Goal: Information Seeking & Learning: Learn about a topic

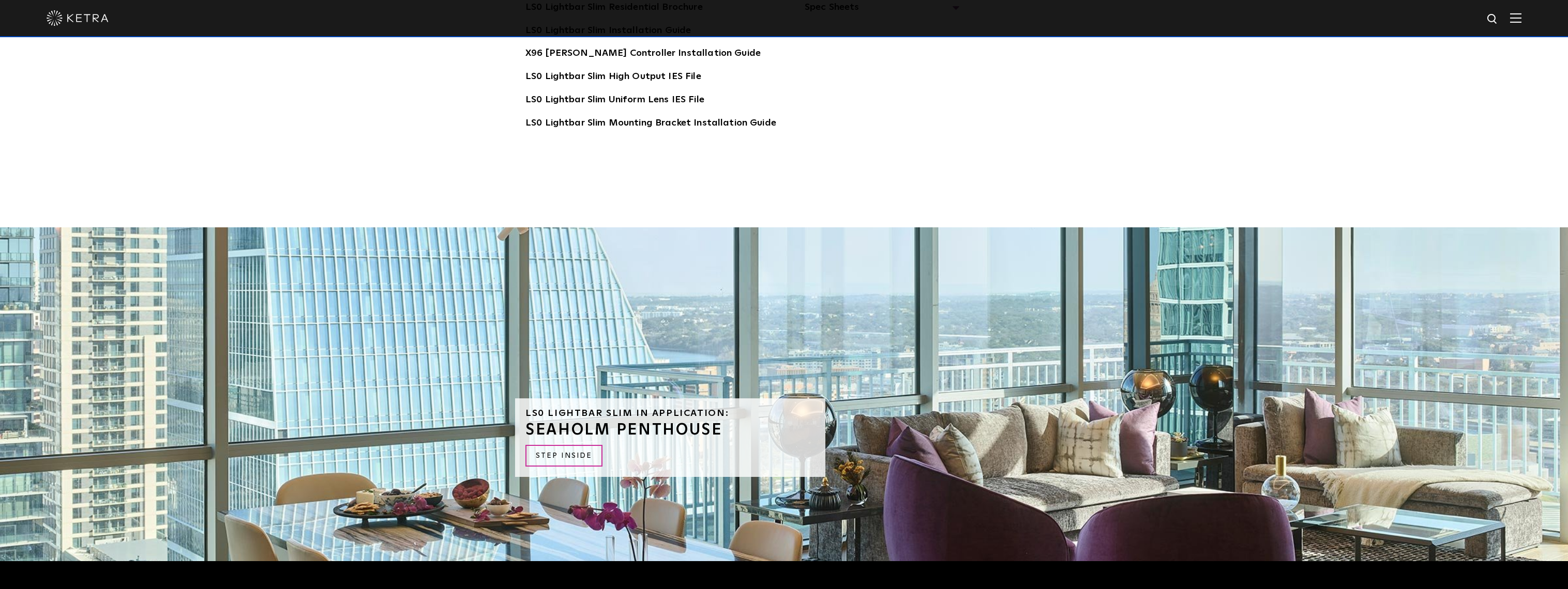
scroll to position [2952, 0]
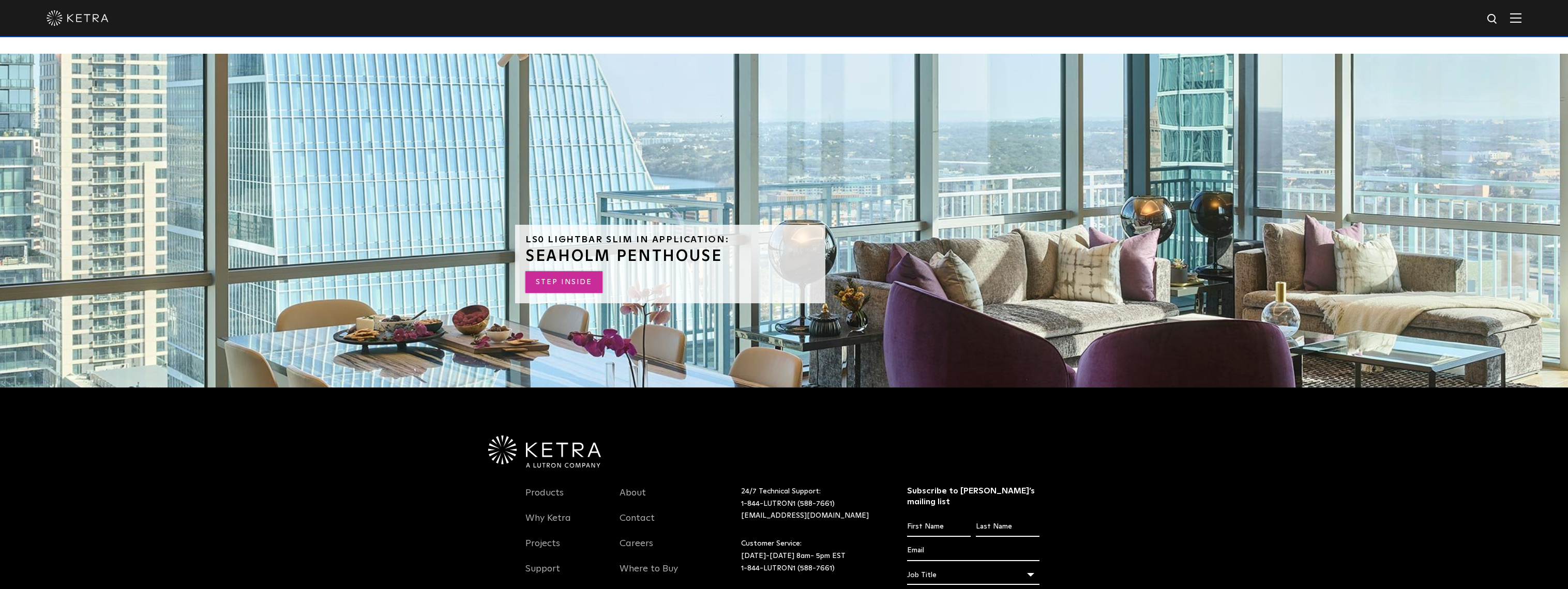
click at [569, 272] on link "STEP INSIDE" at bounding box center [564, 283] width 77 height 22
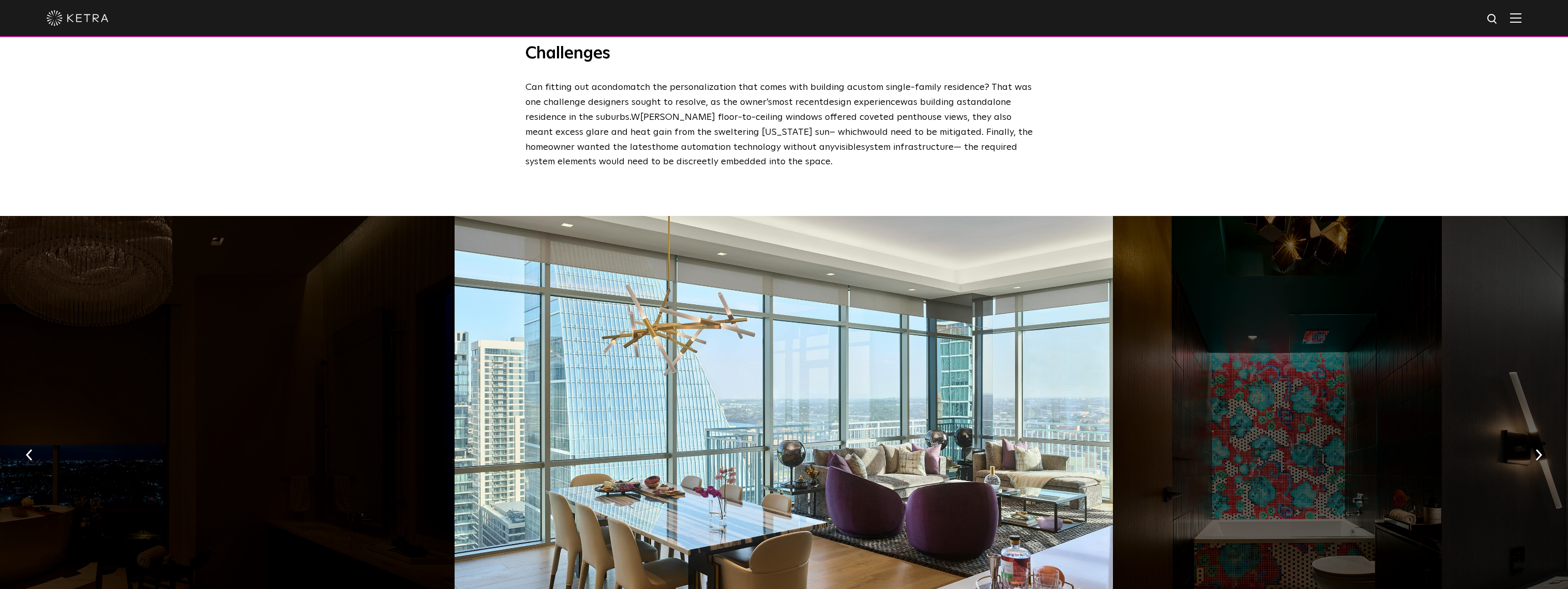
scroll to position [1551, 0]
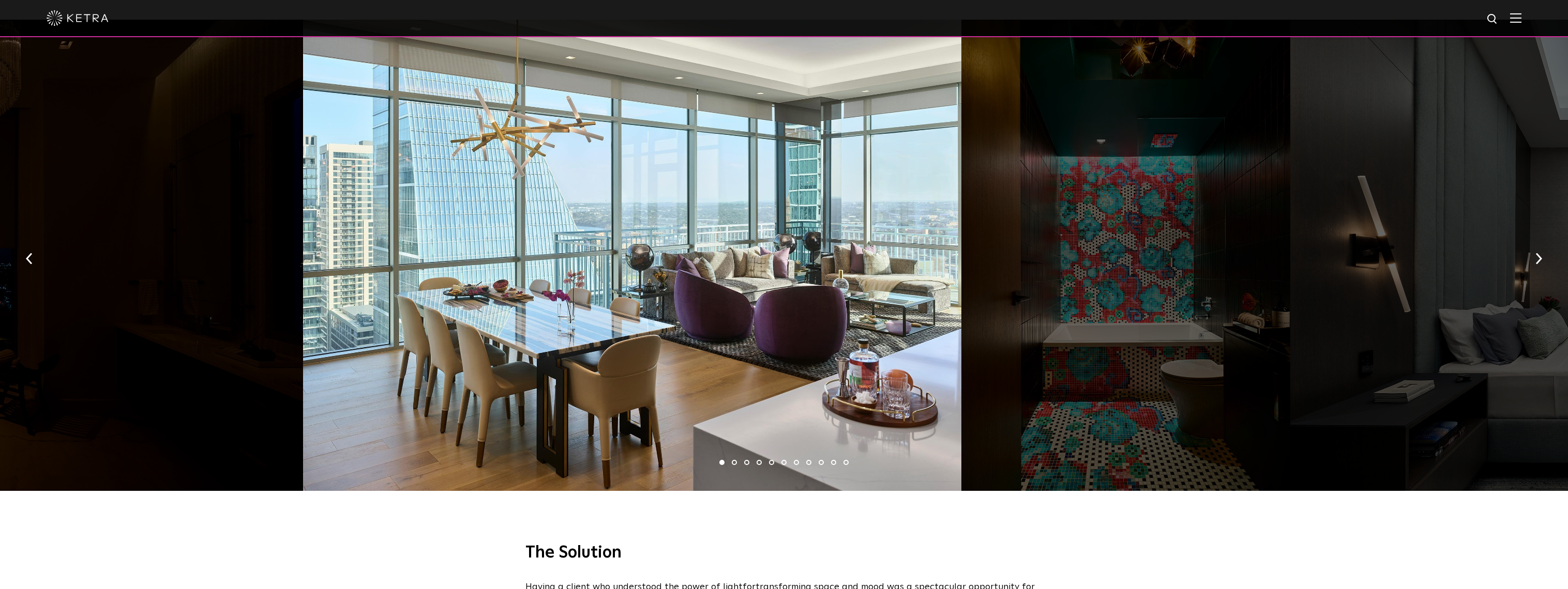
drag, startPoint x: 802, startPoint y: 341, endPoint x: 339, endPoint y: 313, distance: 463.8
click at [439, 317] on div at bounding box center [632, 255] width 659 height 472
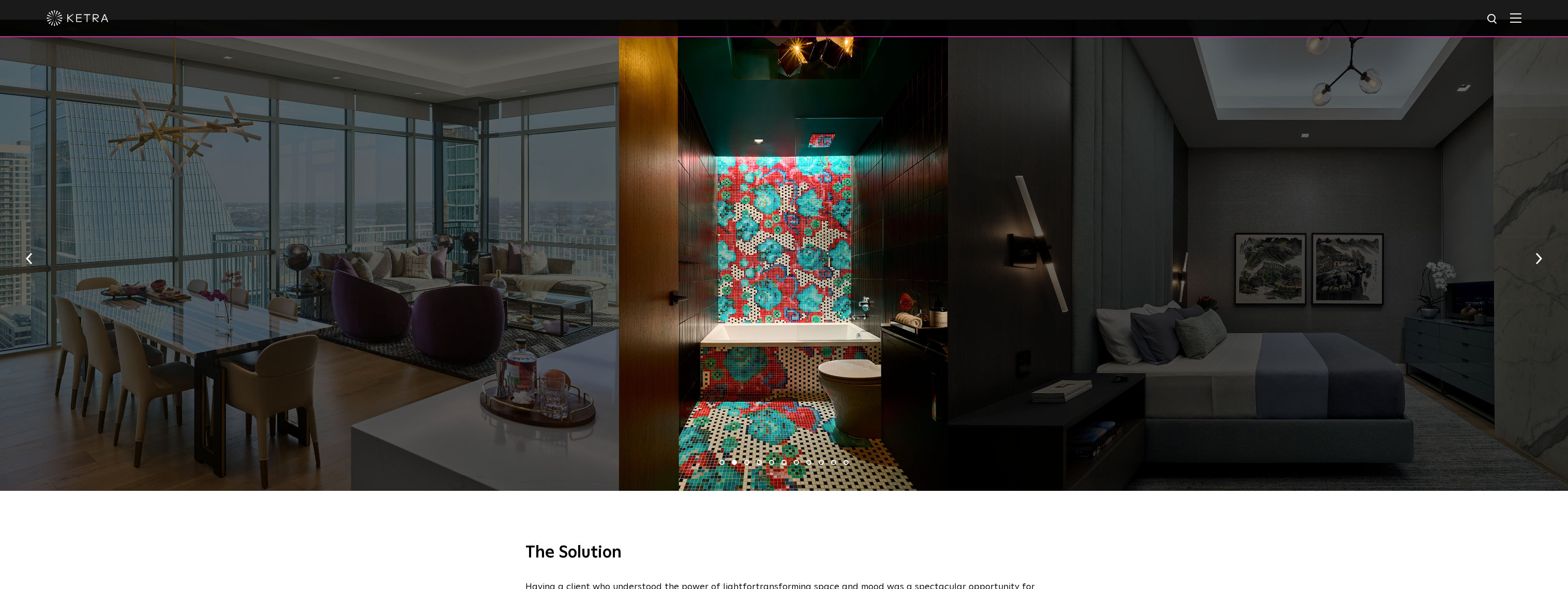
drag, startPoint x: 605, startPoint y: 262, endPoint x: 351, endPoint y: 243, distance: 254.7
click at [948, 259] on div at bounding box center [1277, 255] width 659 height 472
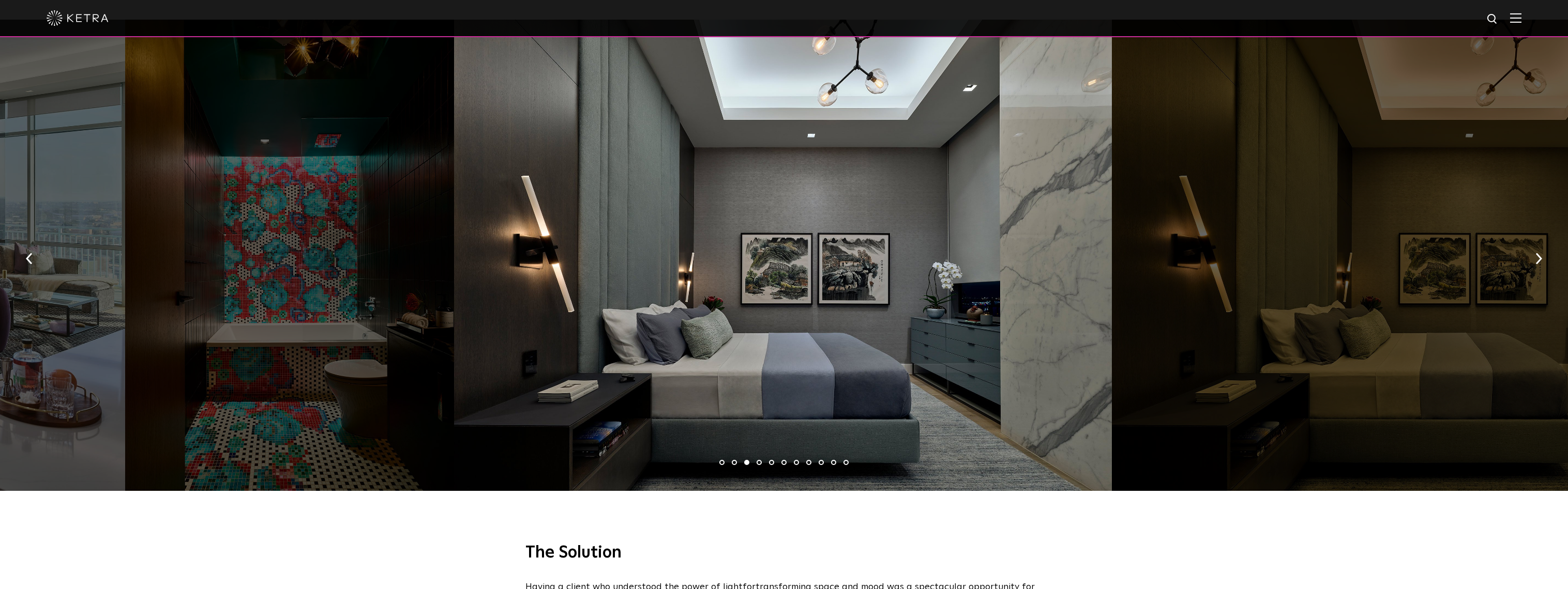
drag, startPoint x: 497, startPoint y: 256, endPoint x: 258, endPoint y: 229, distance: 240.5
click at [454, 231] on div at bounding box center [783, 255] width 659 height 472
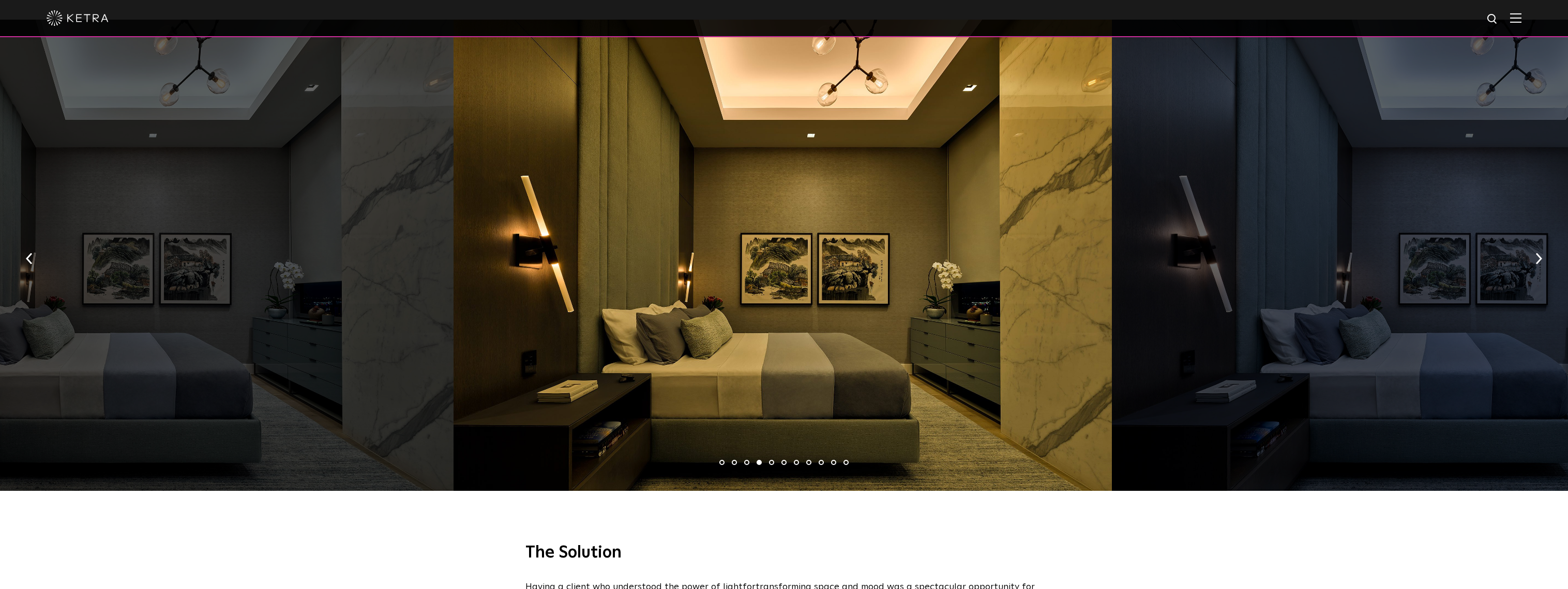
click at [453, 234] on div at bounding box center [782, 255] width 659 height 472
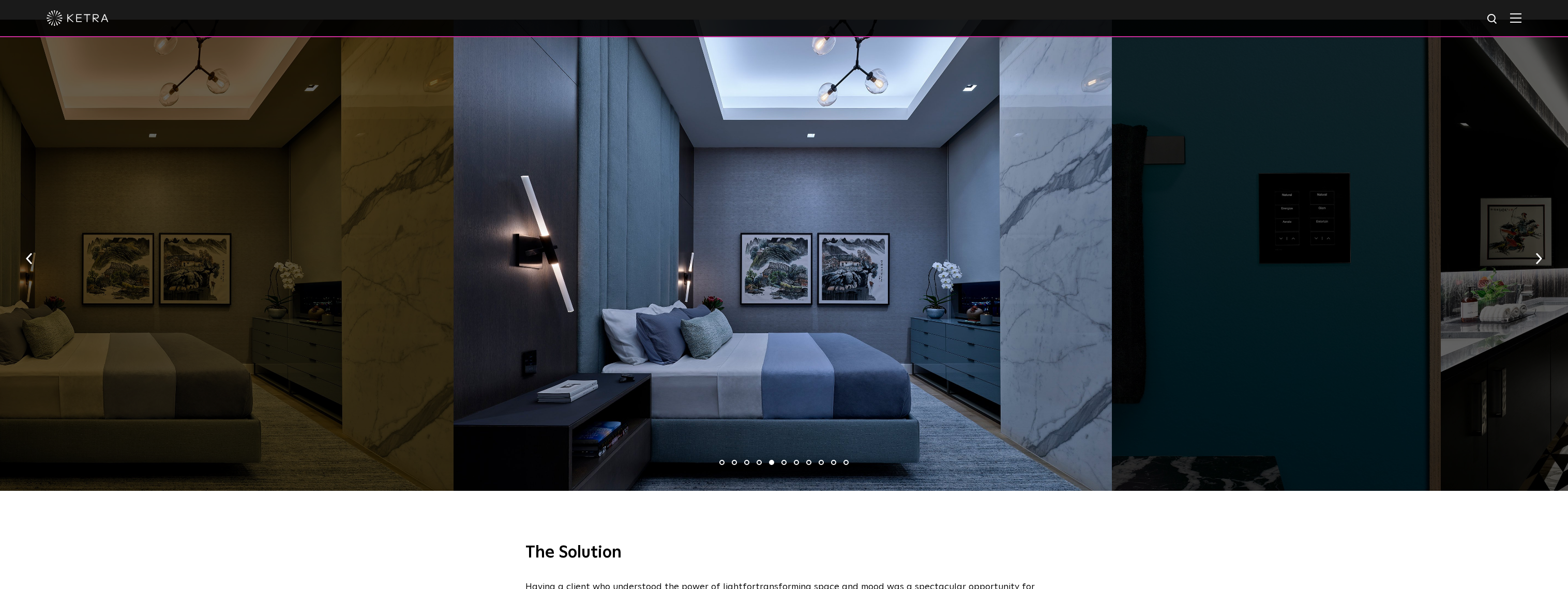
drag, startPoint x: 554, startPoint y: 220, endPoint x: 264, endPoint y: 206, distance: 290.3
click at [453, 208] on div at bounding box center [782, 255] width 659 height 472
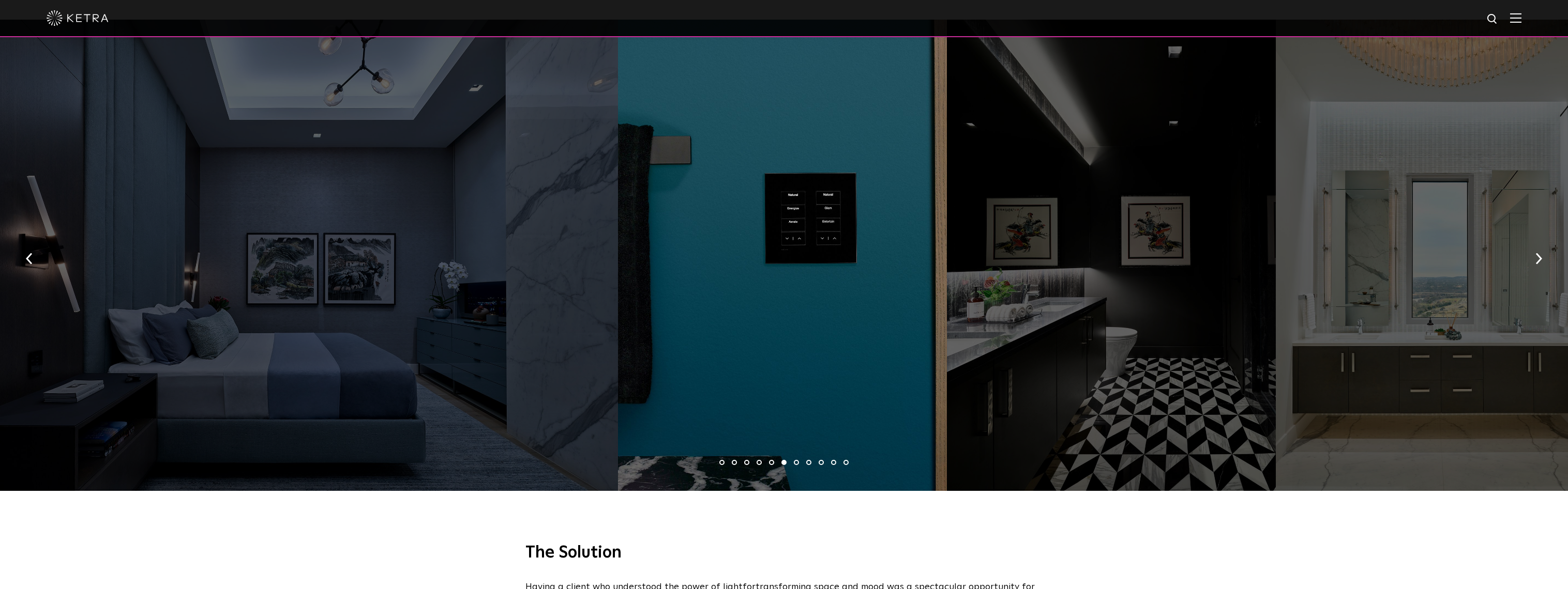
drag, startPoint x: 924, startPoint y: 255, endPoint x: 58, endPoint y: 201, distance: 867.7
click at [947, 209] on div at bounding box center [1111, 255] width 329 height 472
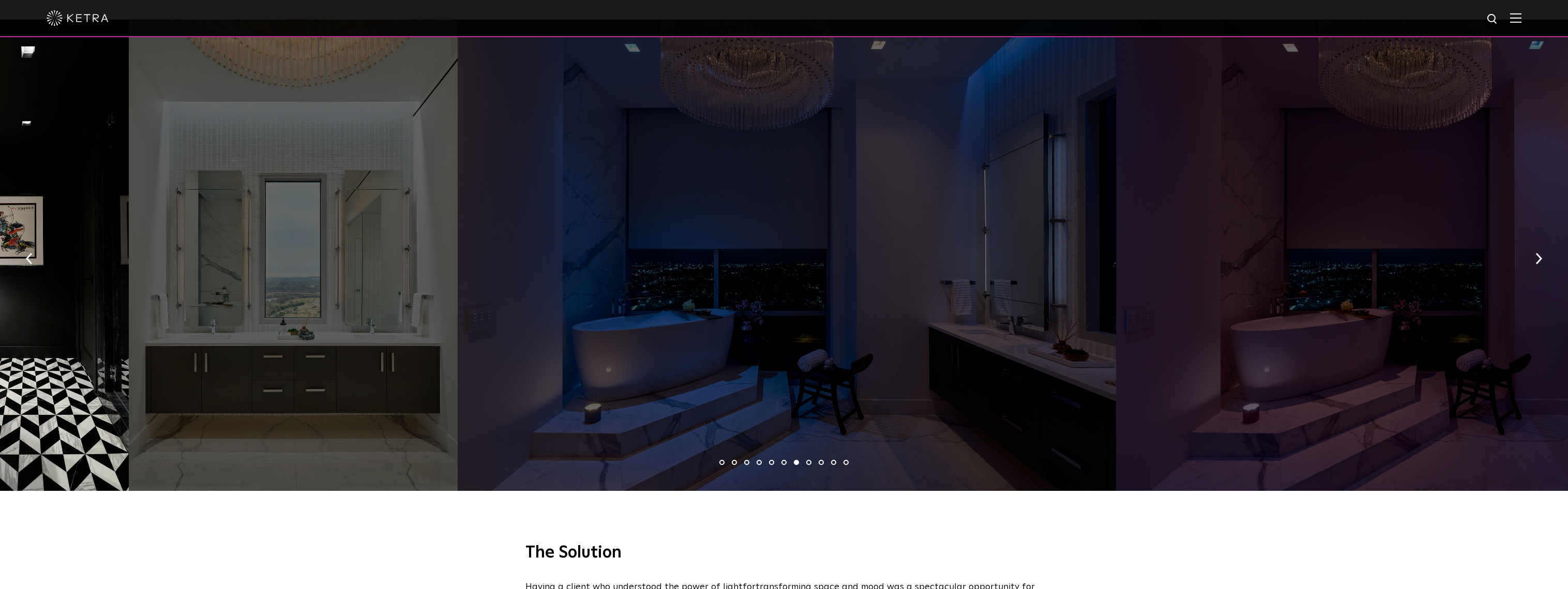
drag, startPoint x: 971, startPoint y: 208, endPoint x: 98, endPoint y: 174, distance: 873.7
click at [129, 175] on div at bounding box center [293, 255] width 329 height 472
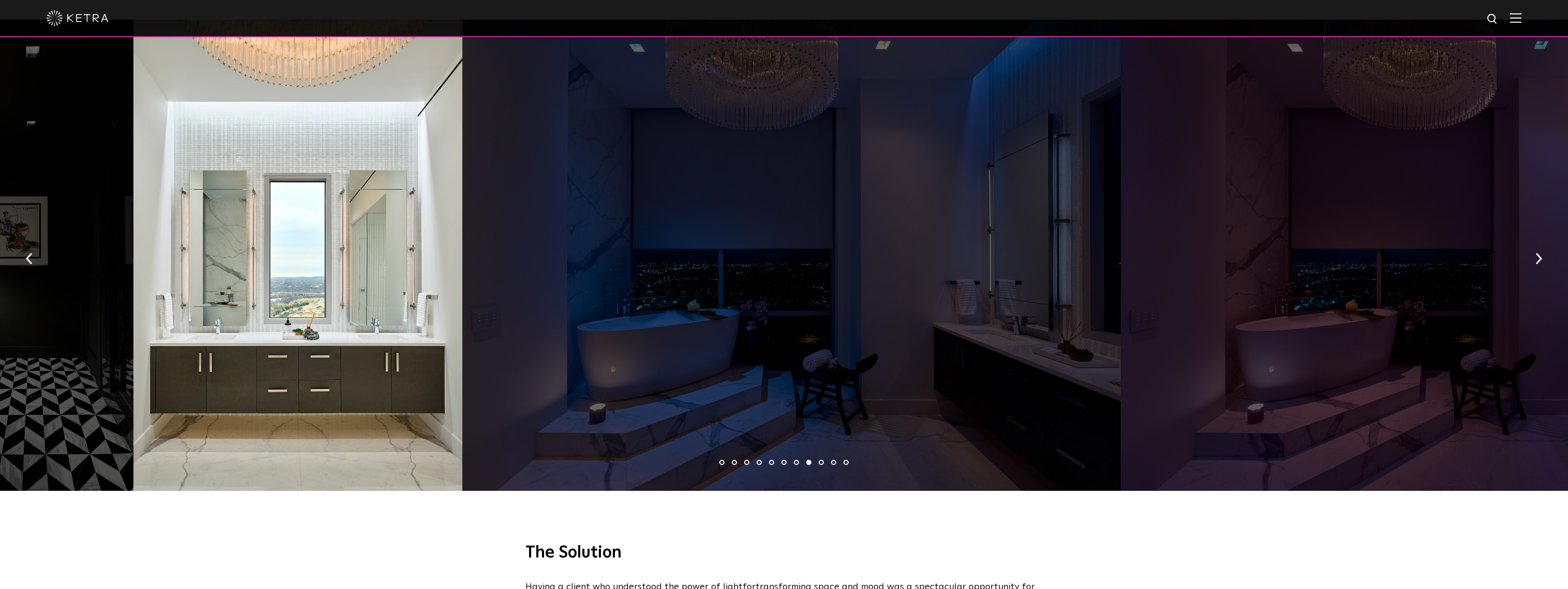
drag, startPoint x: 1163, startPoint y: 212, endPoint x: 635, endPoint y: 216, distance: 528.0
click at [635, 215] on div at bounding box center [791, 255] width 659 height 472
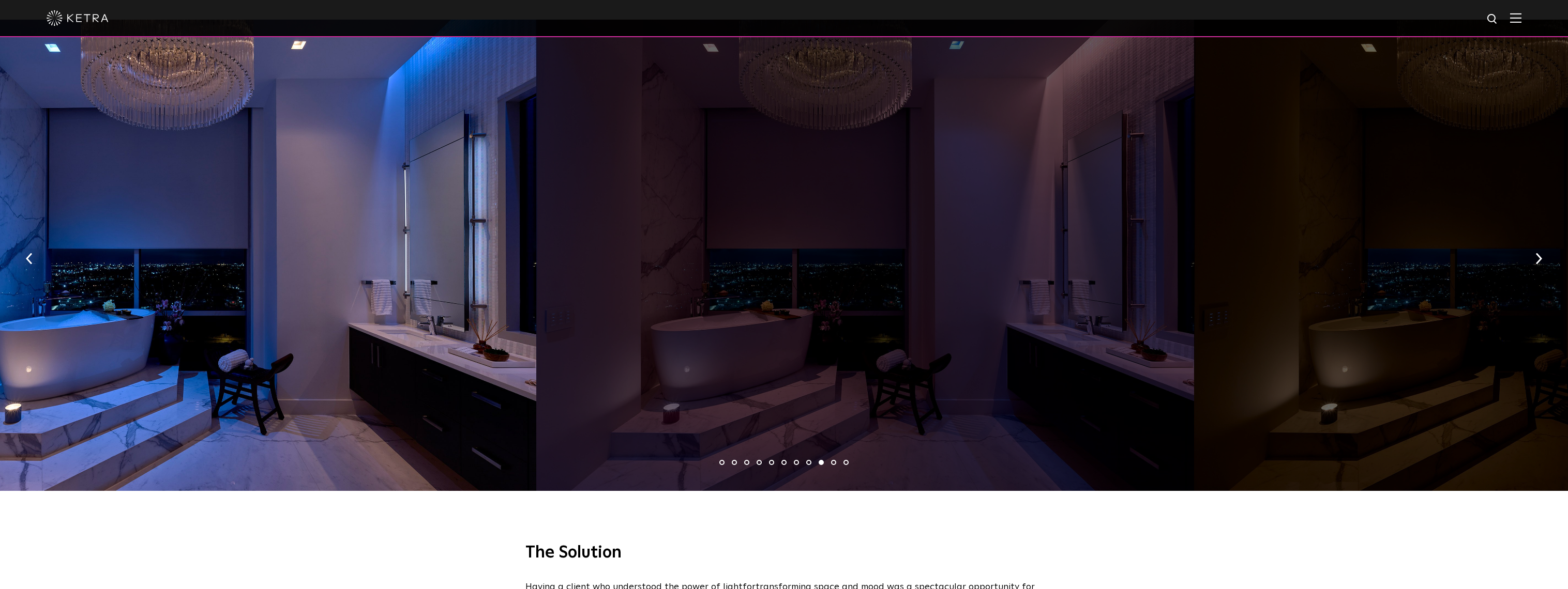
drag, startPoint x: 869, startPoint y: 247, endPoint x: 440, endPoint y: 227, distance: 429.5
click at [444, 228] on div at bounding box center [207, 255] width 659 height 472
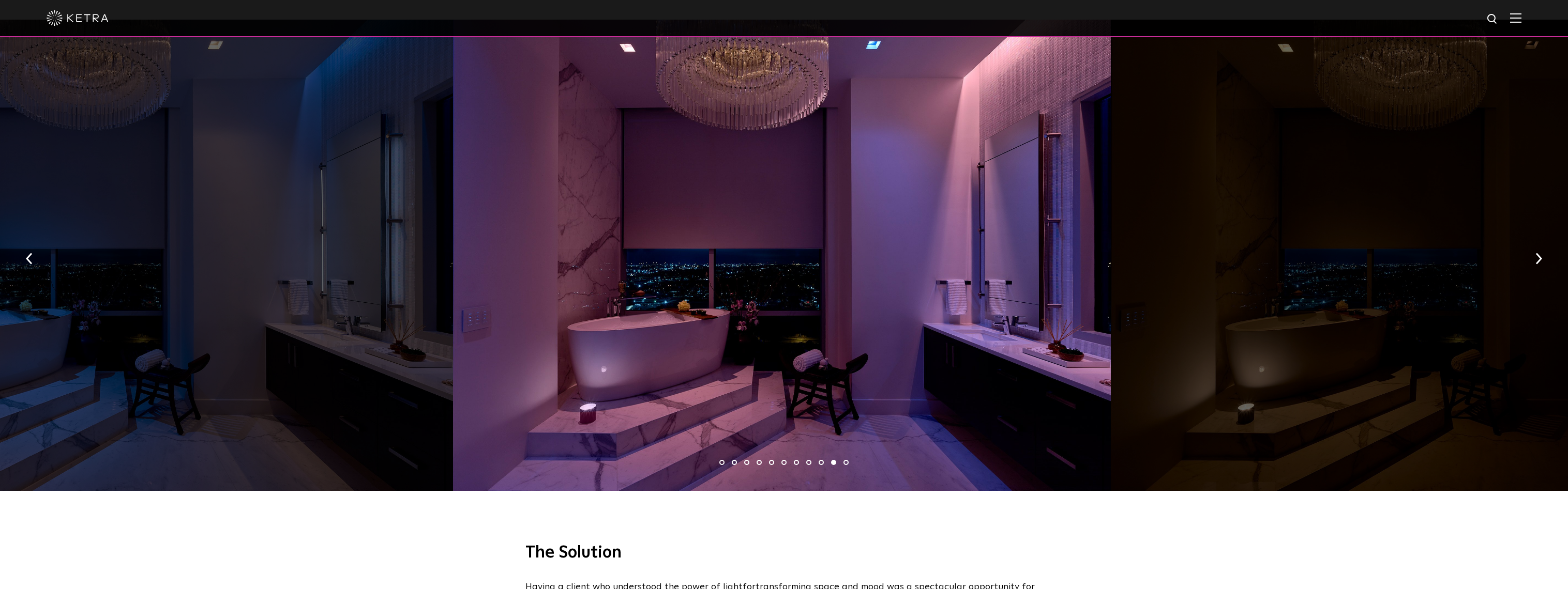
click at [574, 231] on div at bounding box center [782, 255] width 659 height 472
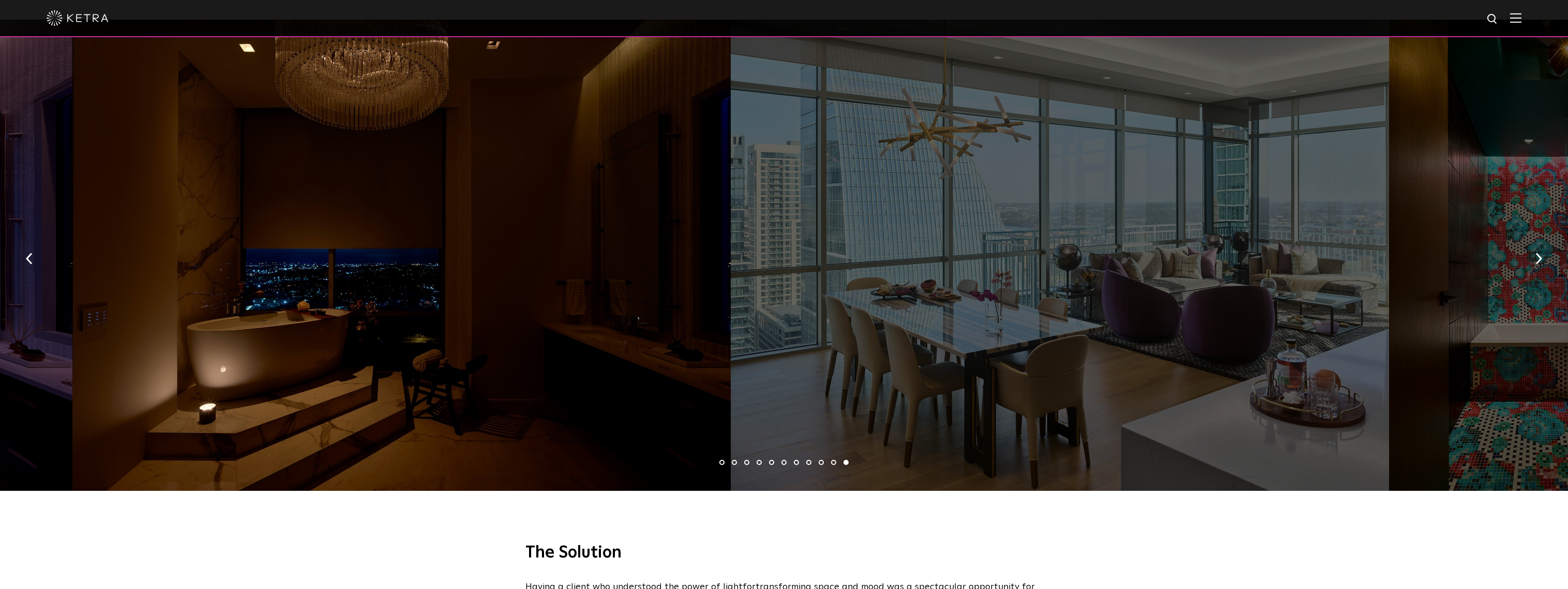
drag, startPoint x: 839, startPoint y: 248, endPoint x: 538, endPoint y: 224, distance: 302.0
click at [538, 224] on div at bounding box center [401, 255] width 659 height 472
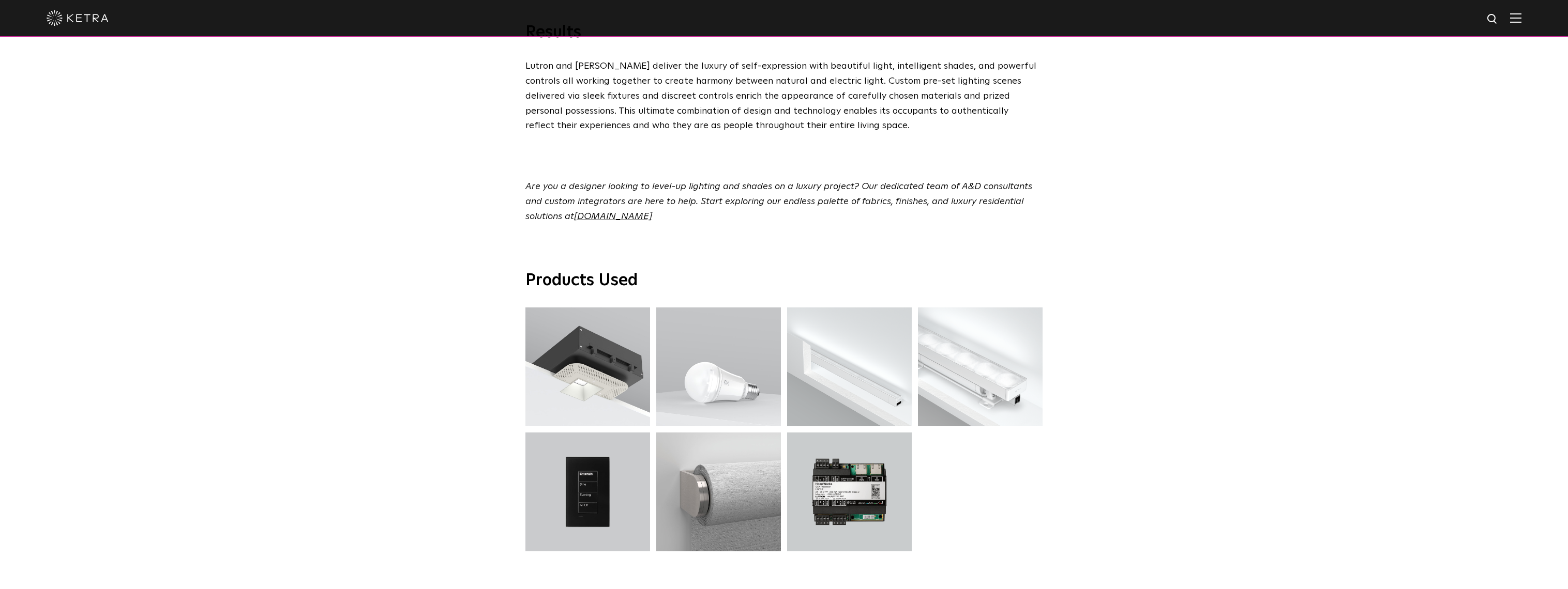
scroll to position [3906, 0]
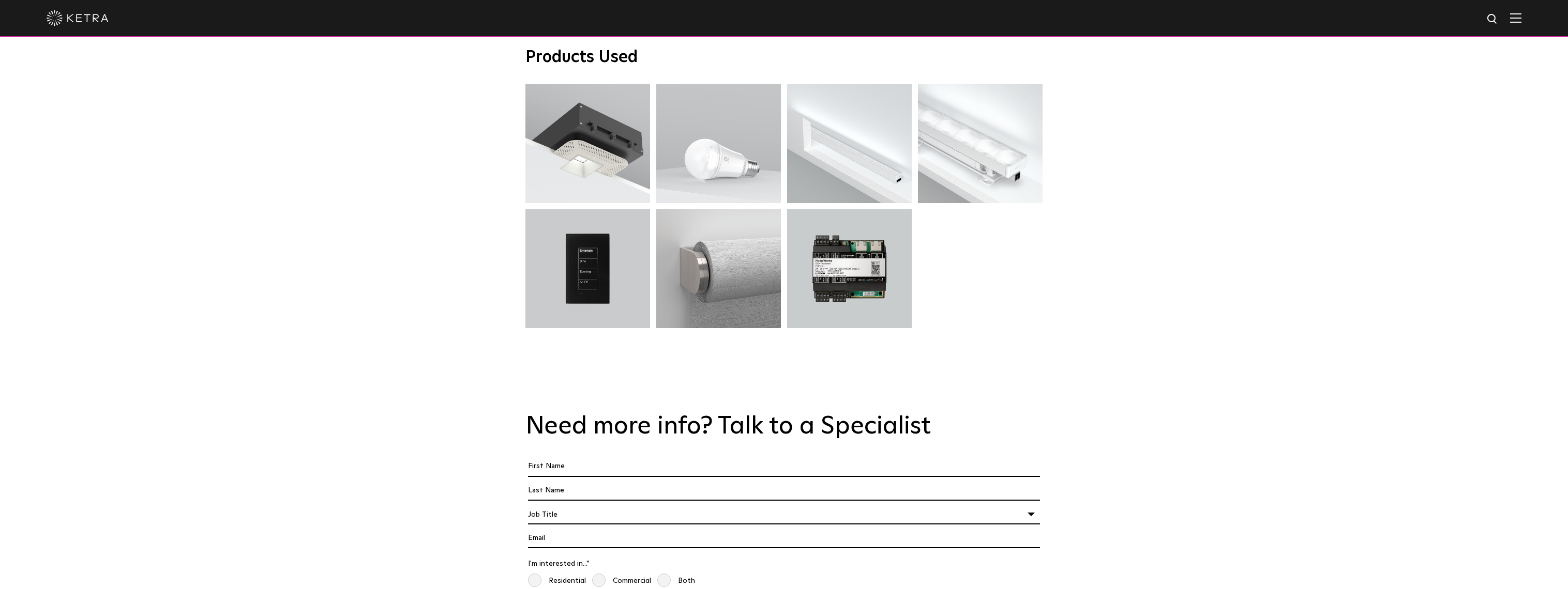
click at [167, 381] on div "Need more info? Talk to a Specialist First Name * Last name * I'm a * Job Title…" at bounding box center [784, 533] width 1568 height 303
drag, startPoint x: 1399, startPoint y: 235, endPoint x: 1380, endPoint y: 225, distance: 21.5
click at [1398, 235] on div "Products Used D3 Downlights D3 Downlights A20 Lamp A20 Lamp LS0 Lightbar Slim L…" at bounding box center [784, 191] width 1568 height 381
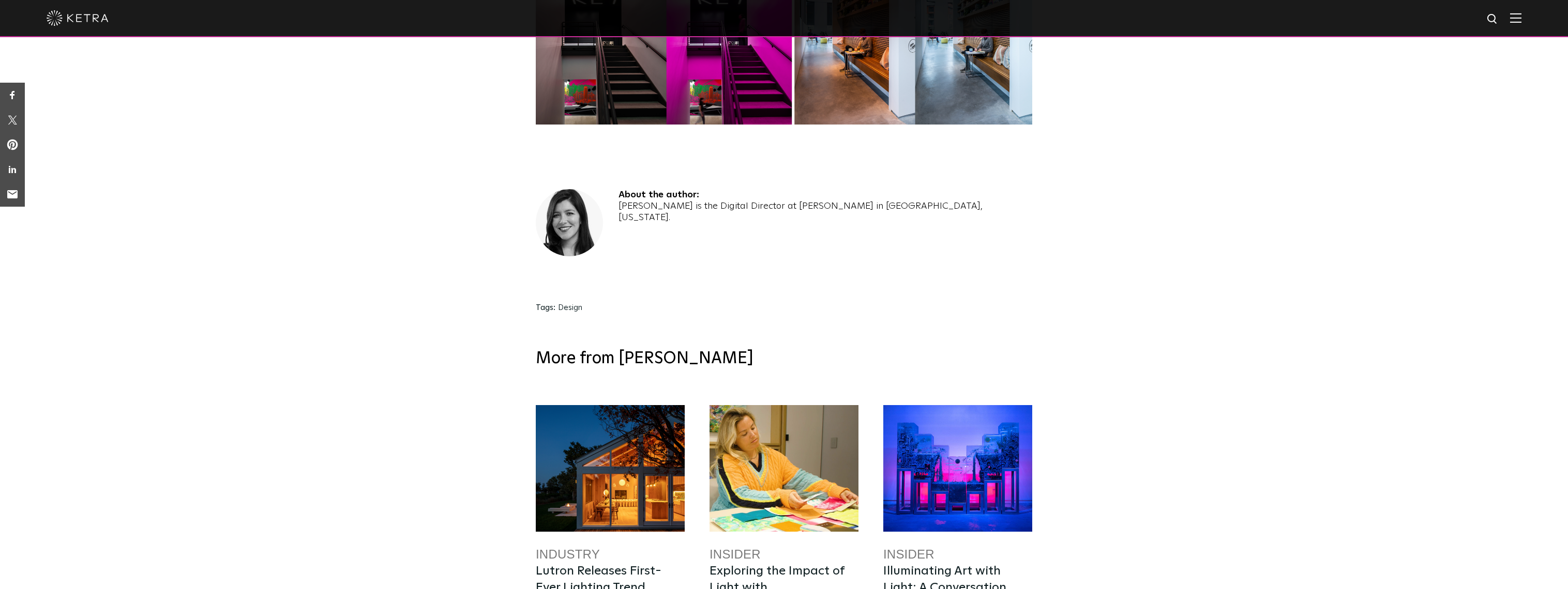
scroll to position [3446, 0]
